Goal: Task Accomplishment & Management: Manage account settings

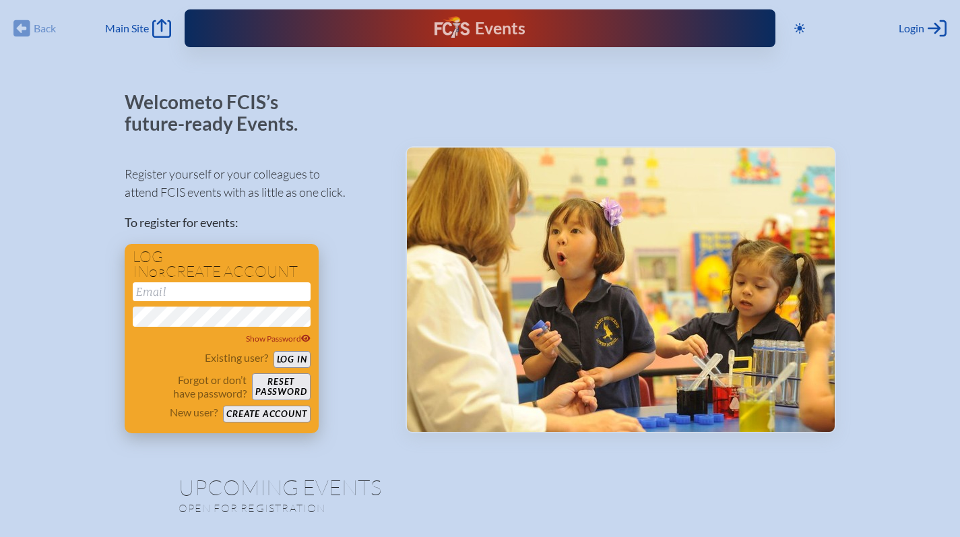
type input "[EMAIL_ADDRESS][DOMAIN_NAME]"
click at [284, 359] on button "Log in" at bounding box center [291, 359] width 37 height 17
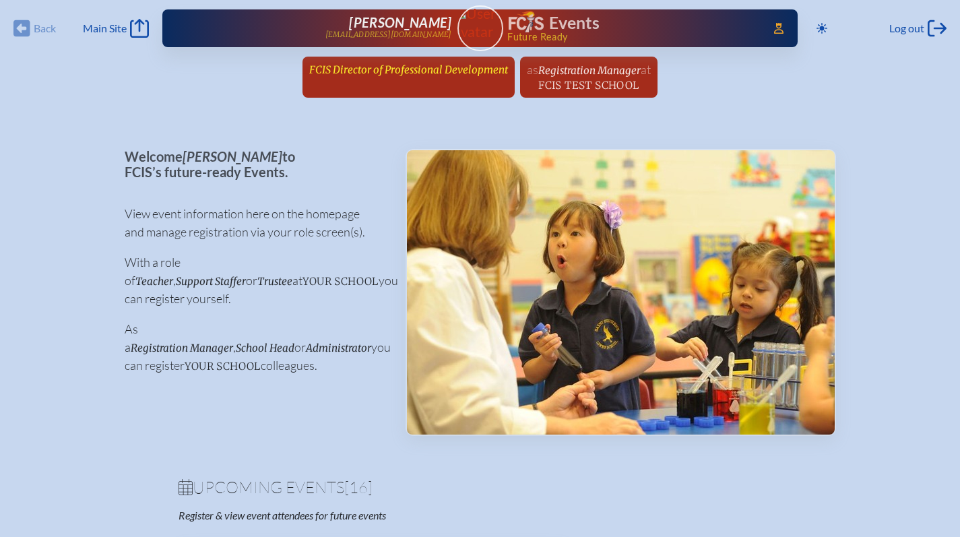
click at [370, 77] on link "FCIS Director of Professional Development since [DATE]" at bounding box center [408, 70] width 209 height 26
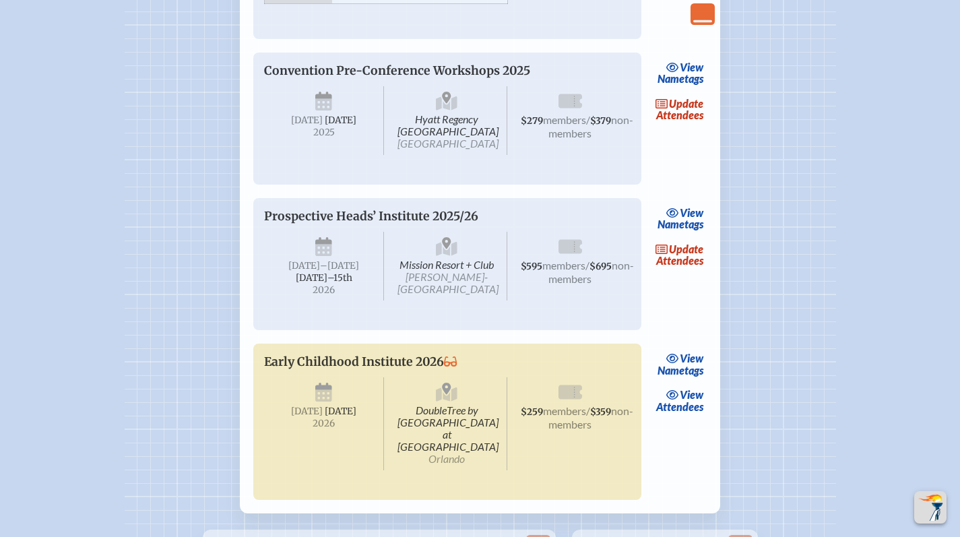
scroll to position [2780, 0]
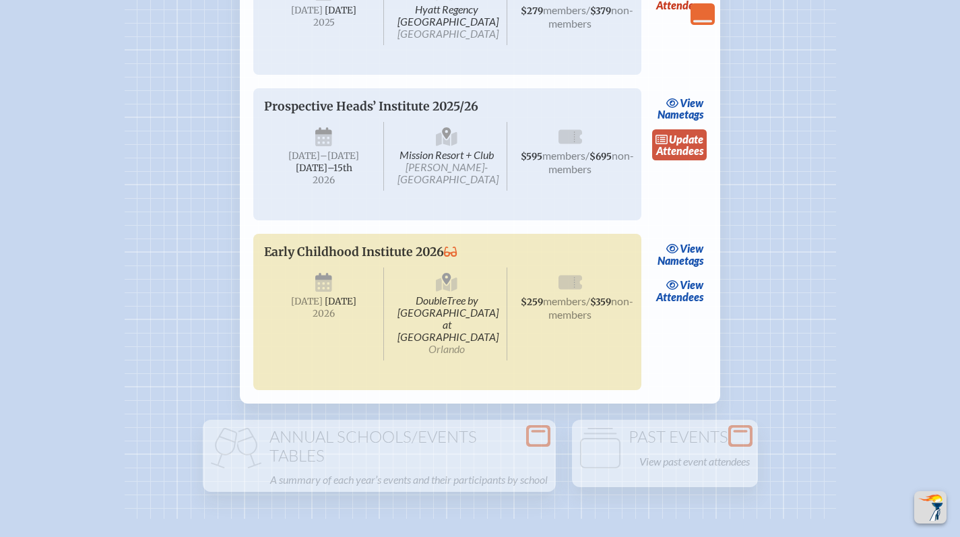
click at [689, 160] on link "update Attendees" at bounding box center [679, 144] width 55 height 31
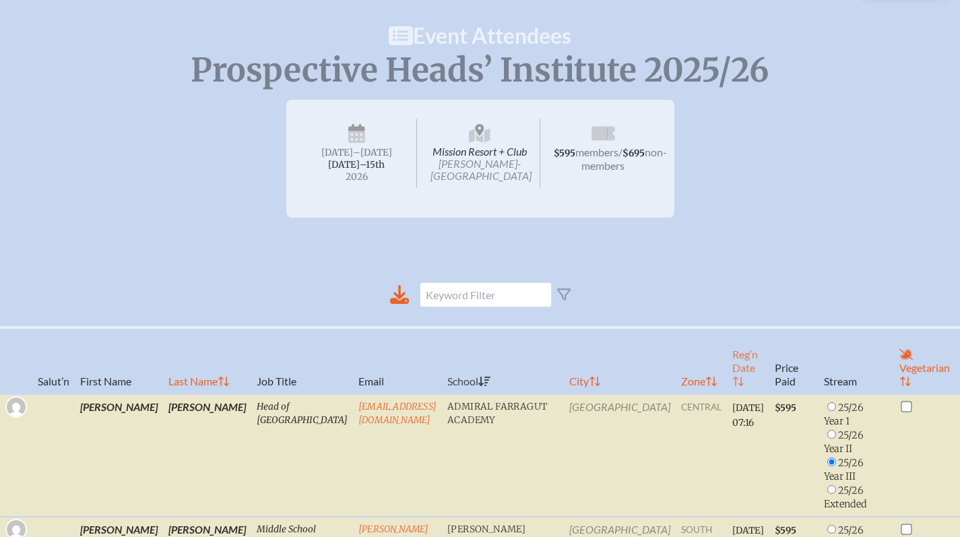
scroll to position [164, 0]
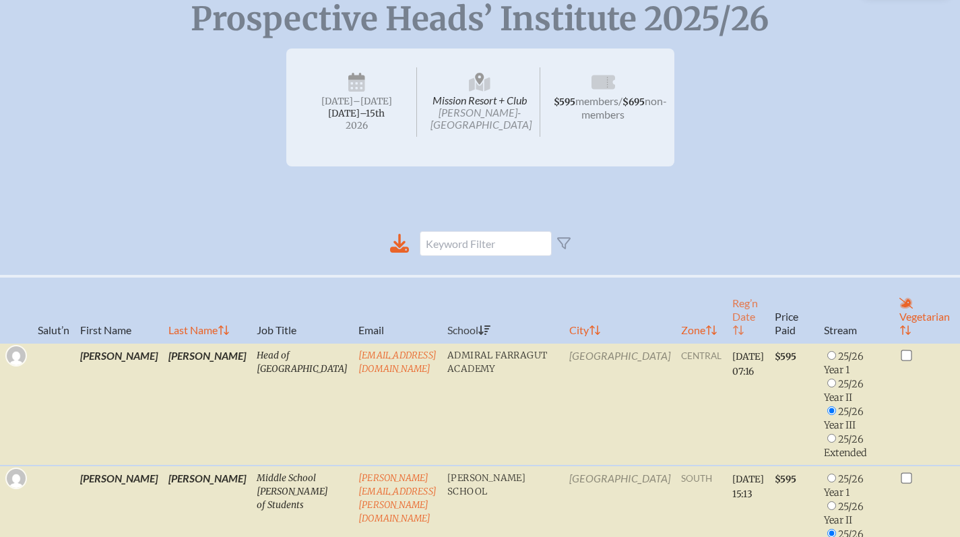
click at [727, 326] on th "Reg’n Date" at bounding box center [748, 309] width 42 height 67
radio input "false"
radio input "true"
radio input "false"
checkbox input "false"
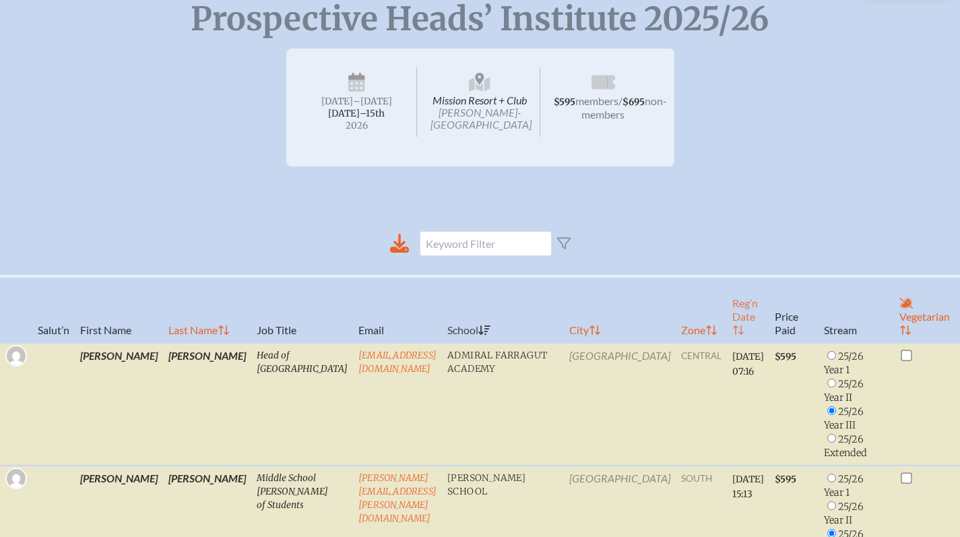
radio input "true"
radio input "false"
radio input "true"
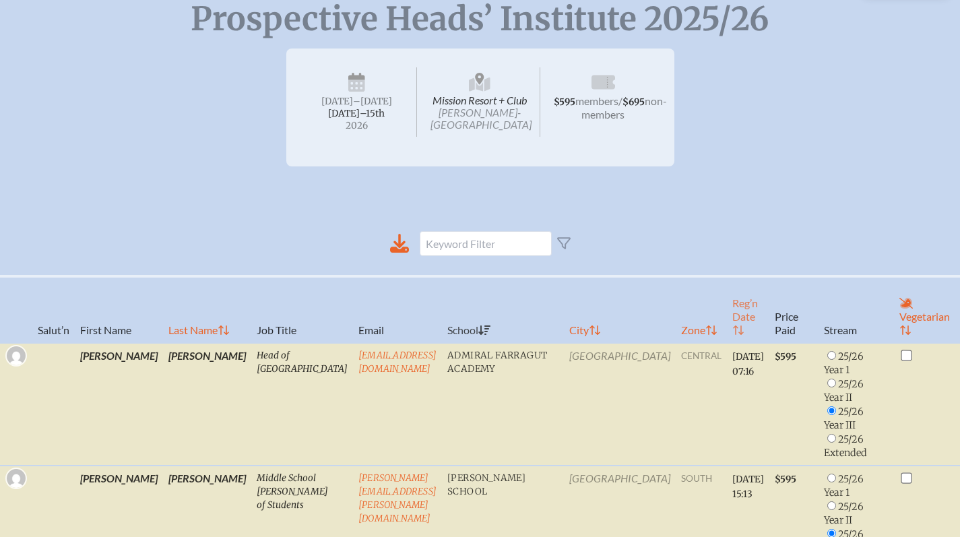
radio input "true"
checkbox input "true"
radio input "false"
radio input "true"
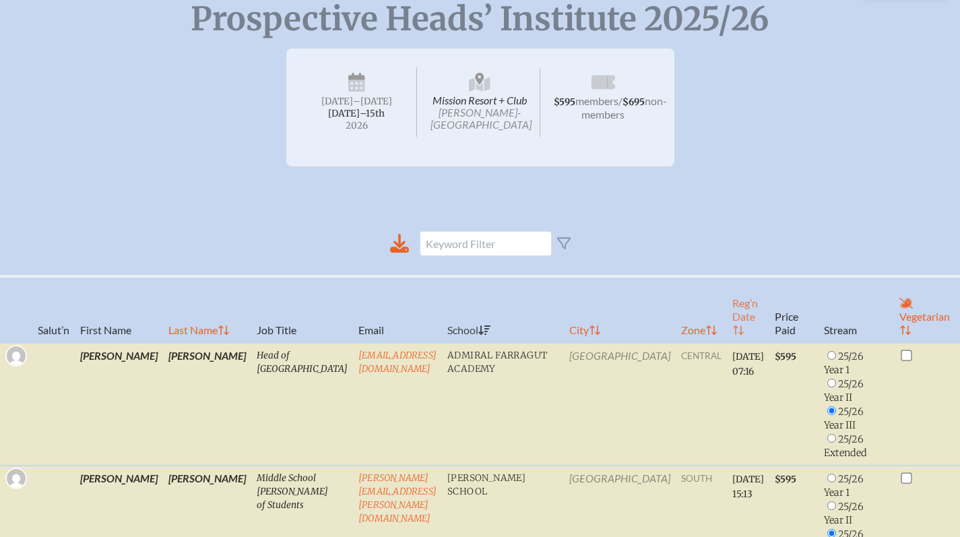
radio input "true"
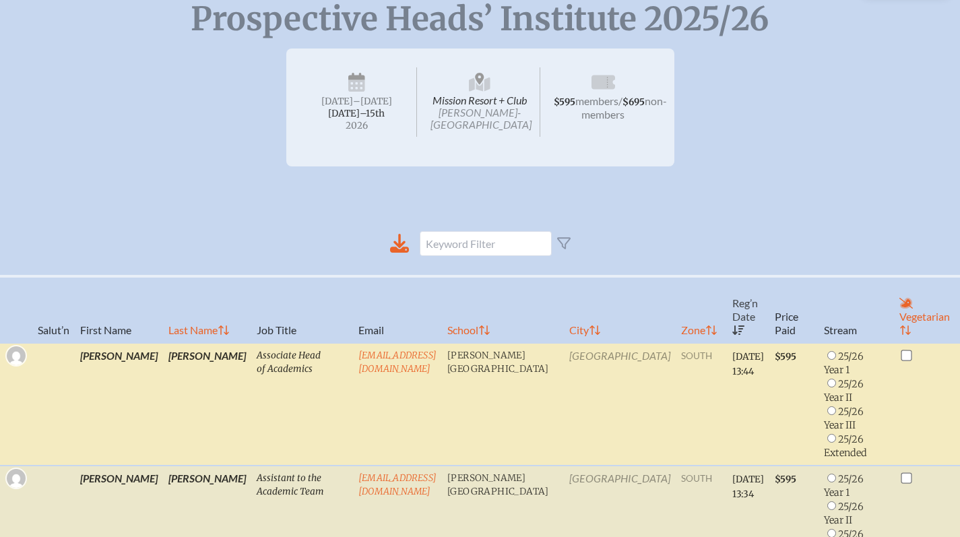
click at [827, 410] on input "radio" at bounding box center [831, 410] width 9 height 9
radio input "true"
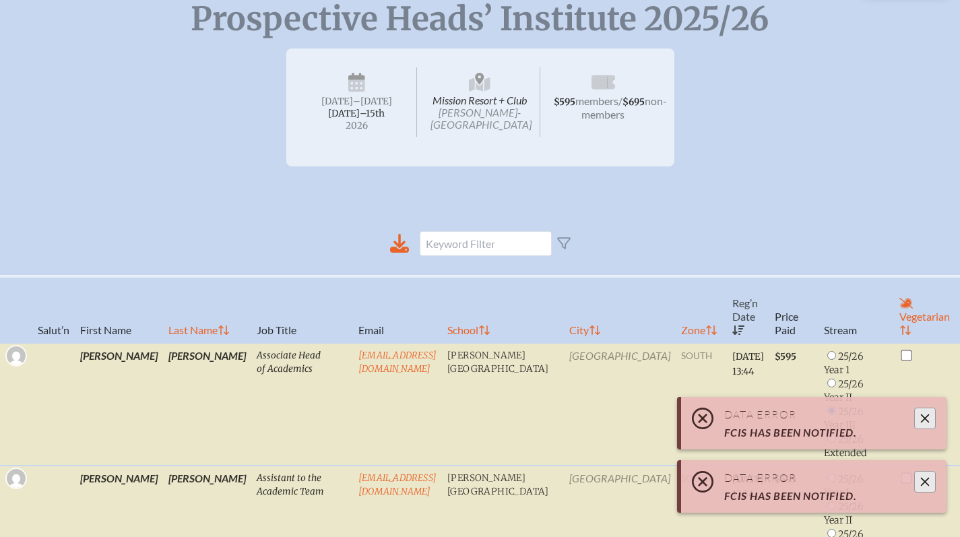
click at [923, 414] on icon "Close" at bounding box center [924, 418] width 11 height 11
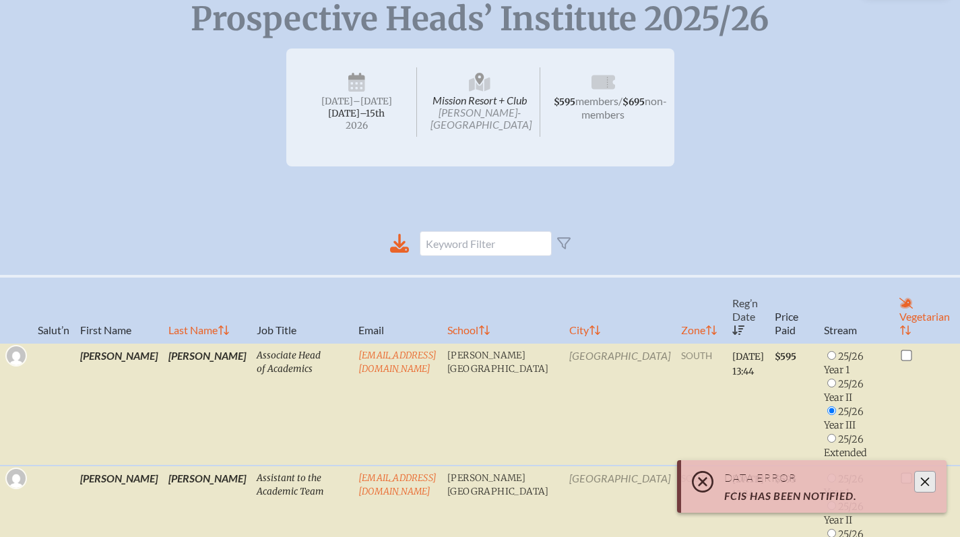
click at [920, 484] on icon "Close" at bounding box center [924, 481] width 11 height 11
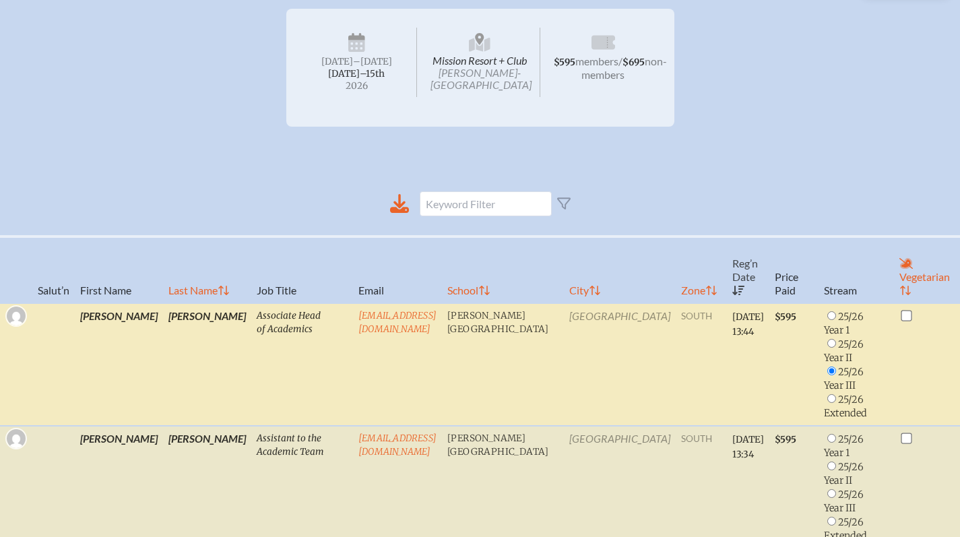
scroll to position [399, 0]
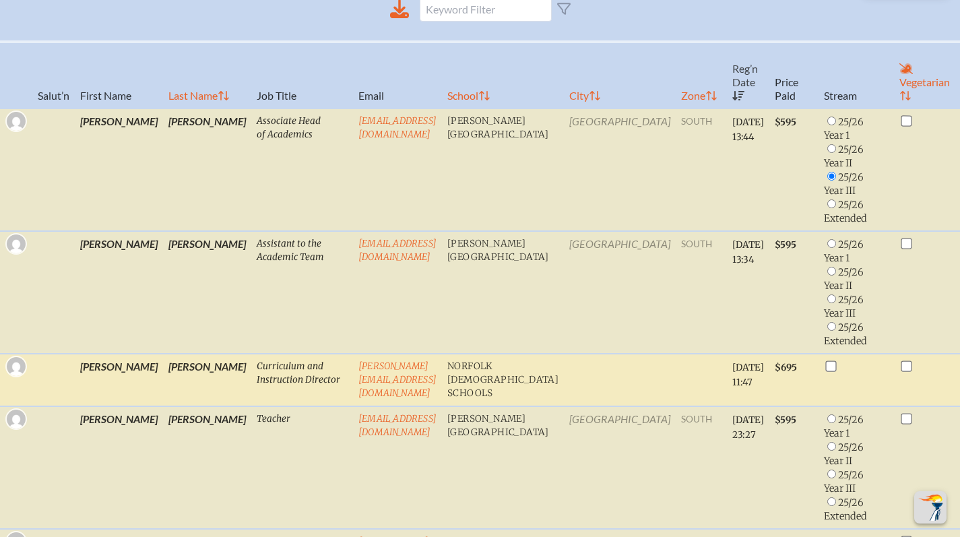
click at [818, 396] on td at bounding box center [855, 380] width 75 height 53
click at [826, 365] on input "checkbox" at bounding box center [831, 365] width 11 height 11
checkbox input "true"
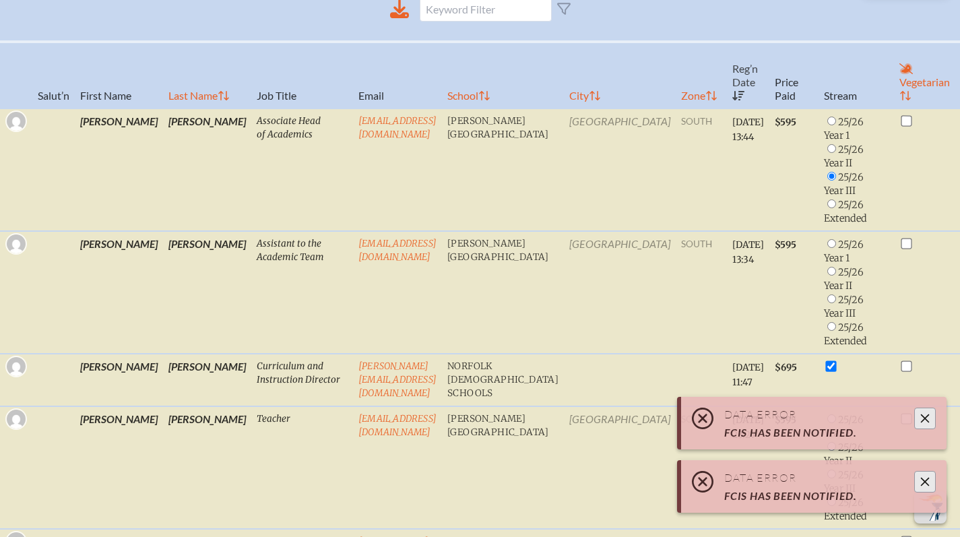
click at [931, 476] on button "Close" at bounding box center [925, 482] width 22 height 22
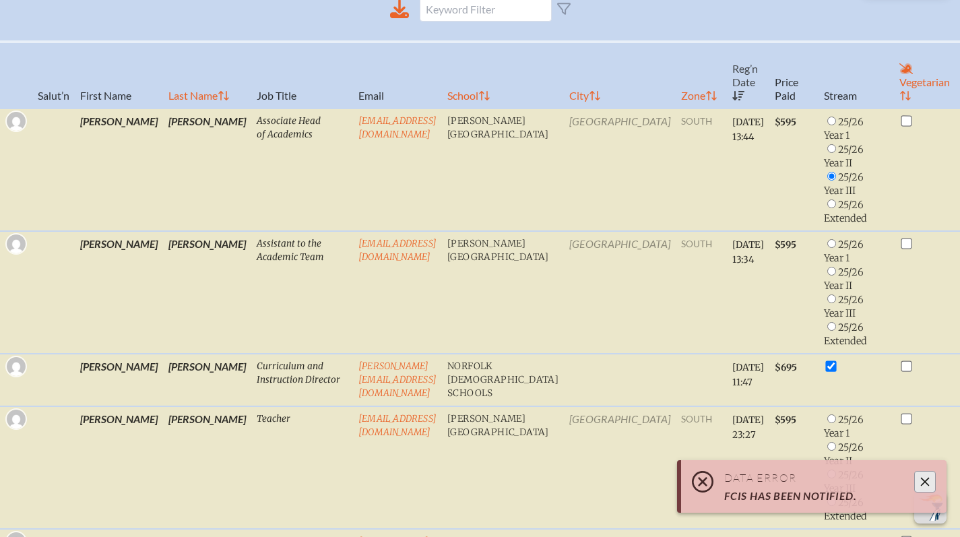
click at [923, 471] on div at bounding box center [925, 482] width 22 height 22
click at [914, 482] on div at bounding box center [925, 482] width 22 height 22
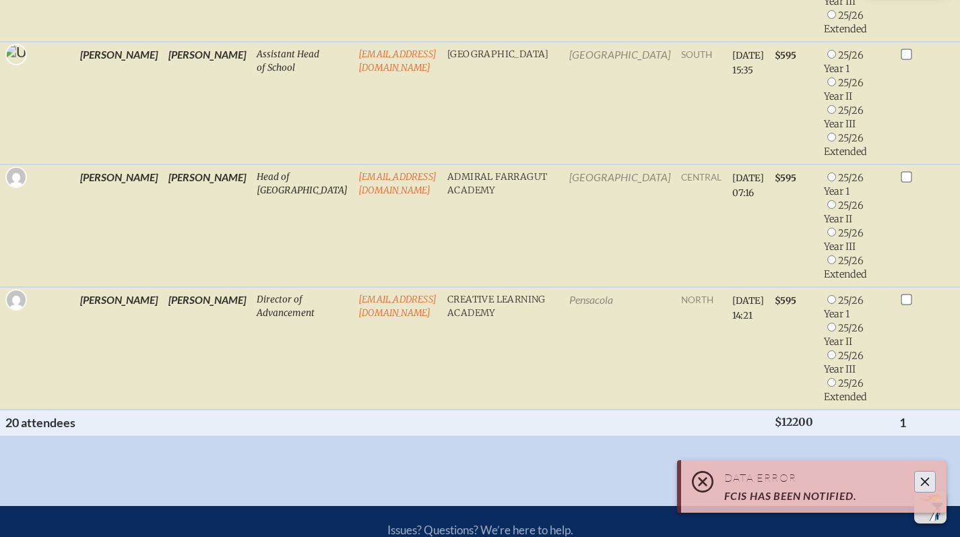
scroll to position [2630, 0]
